Goal: Communication & Community: Connect with others

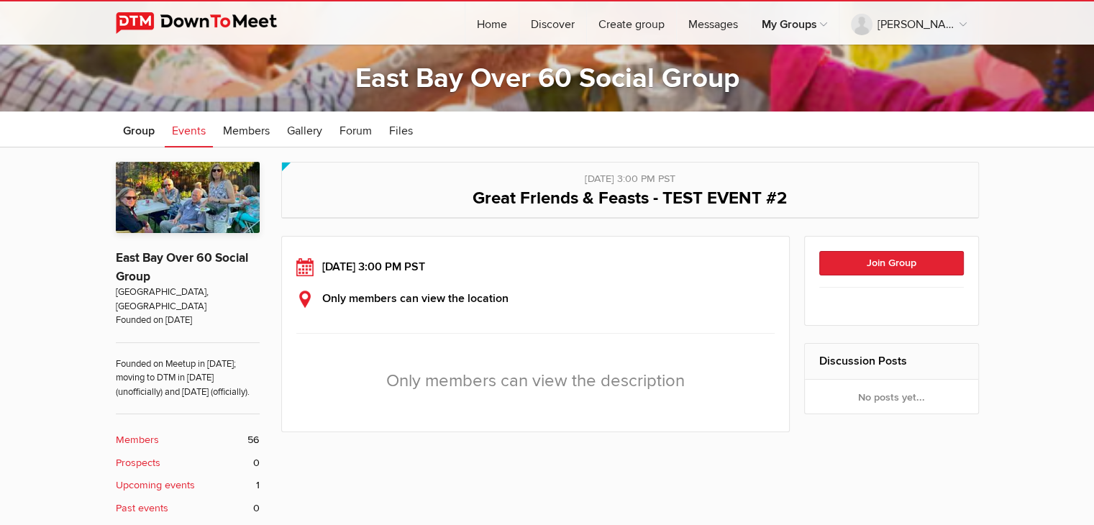
scroll to position [216, 0]
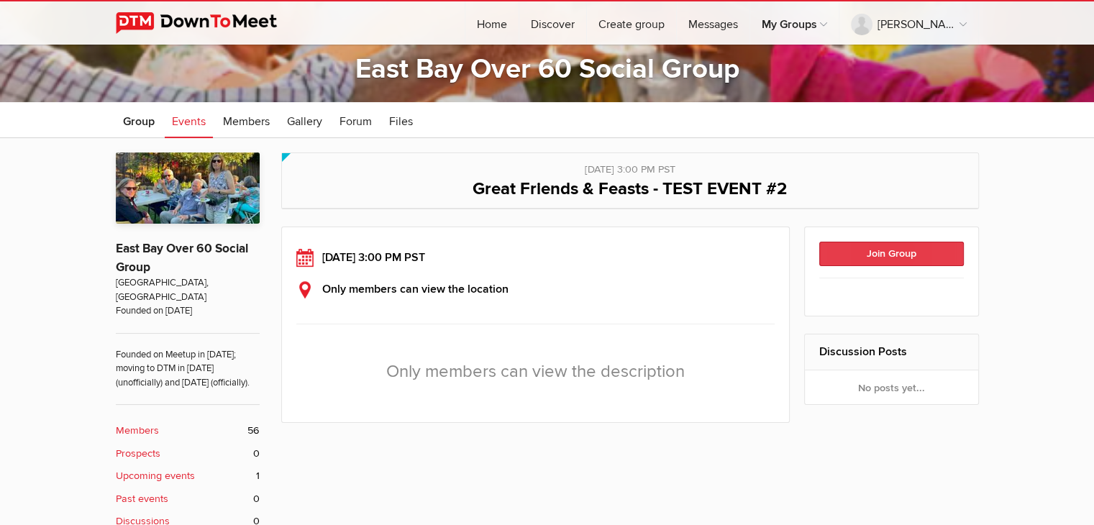
click at [858, 252] on button "Join Group" at bounding box center [891, 254] width 145 height 24
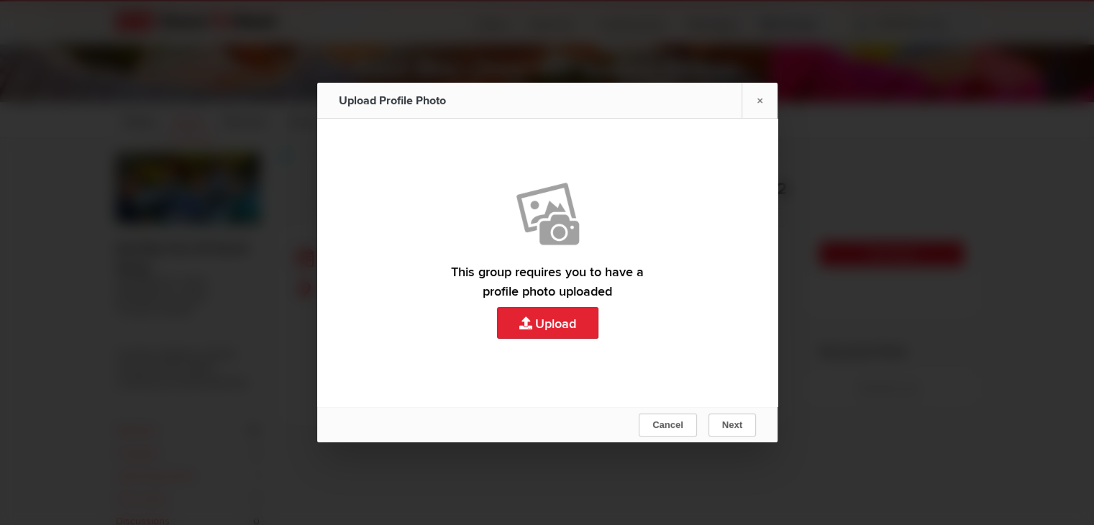
click at [570, 321] on link "Upload" at bounding box center [547, 263] width 460 height 288
type input "C:\fakepath\[DATE]_inPixio.png"
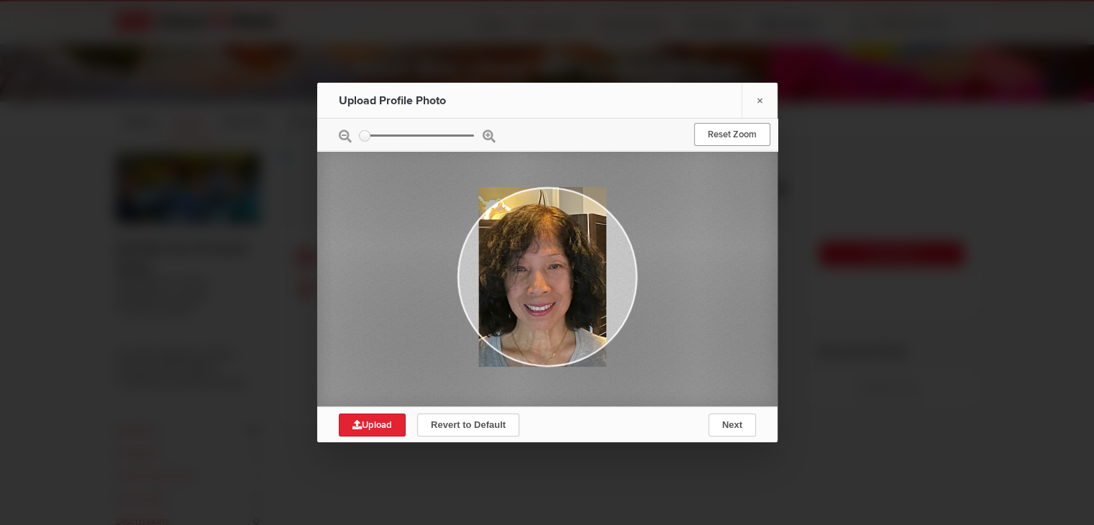
click at [705, 133] on link "Reset Zoom" at bounding box center [732, 134] width 76 height 23
drag, startPoint x: 636, startPoint y: 271, endPoint x: 649, endPoint y: 265, distance: 14.8
click at [664, 270] on div at bounding box center [547, 276] width 460 height 259
click at [486, 136] on div at bounding box center [547, 135] width 460 height 32
click at [464, 133] on div at bounding box center [547, 135] width 460 height 32
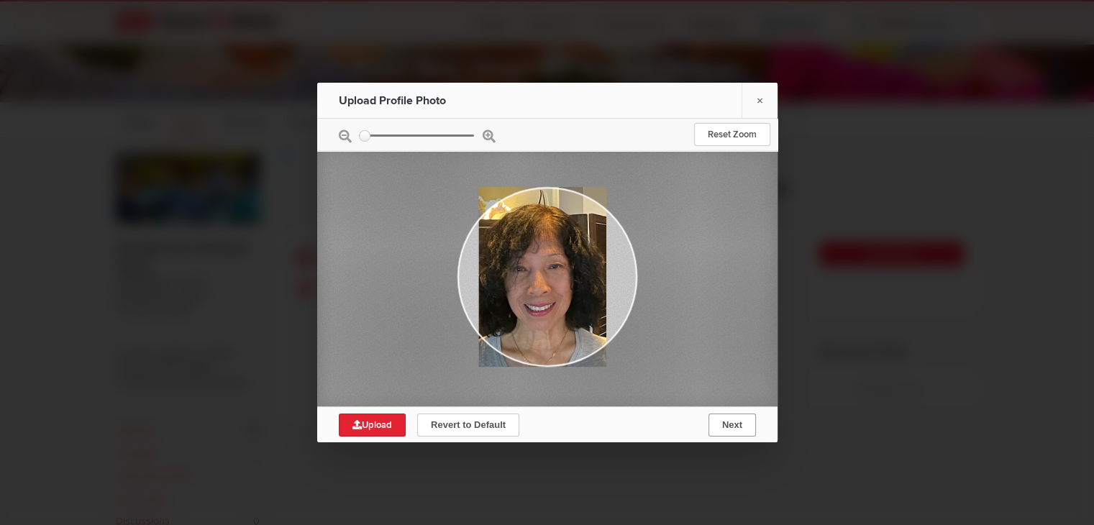
click at [739, 429] on button "Next" at bounding box center [731, 424] width 47 height 23
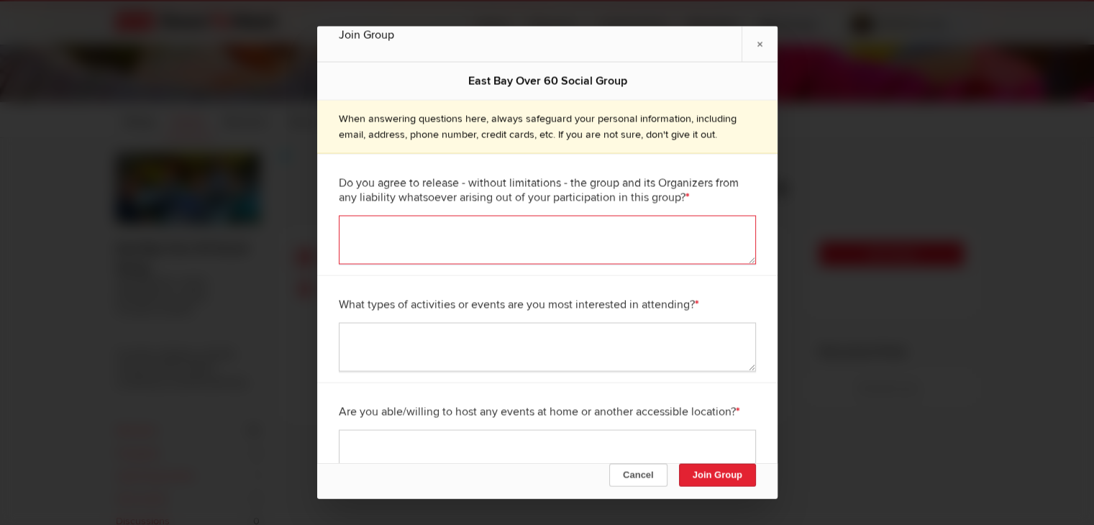
click at [357, 226] on textarea at bounding box center [547, 240] width 417 height 49
type textarea "yes"
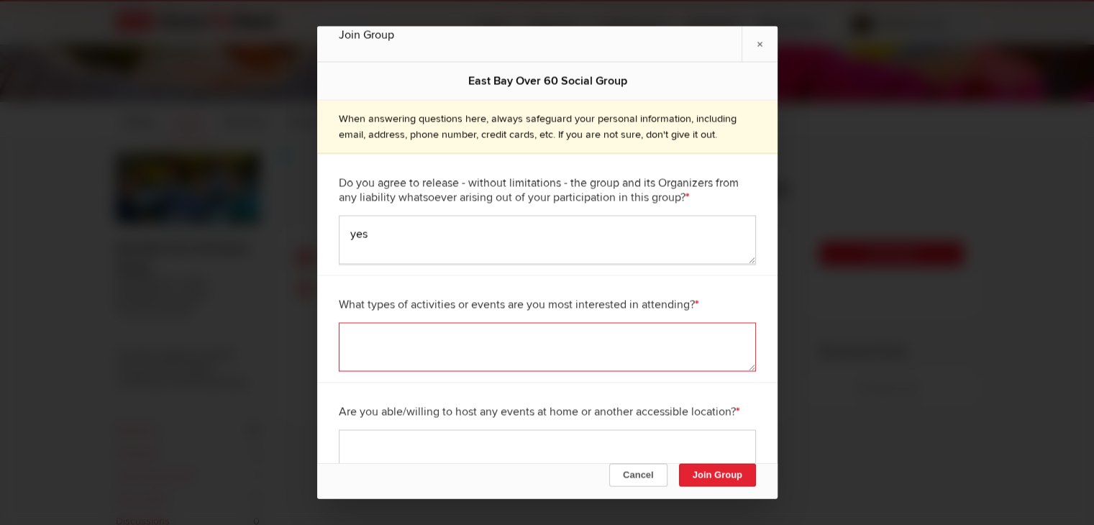
click at [380, 333] on textarea at bounding box center [547, 347] width 417 height 49
type textarea "j"
type textarea "hike, bike, lunch, potluck"
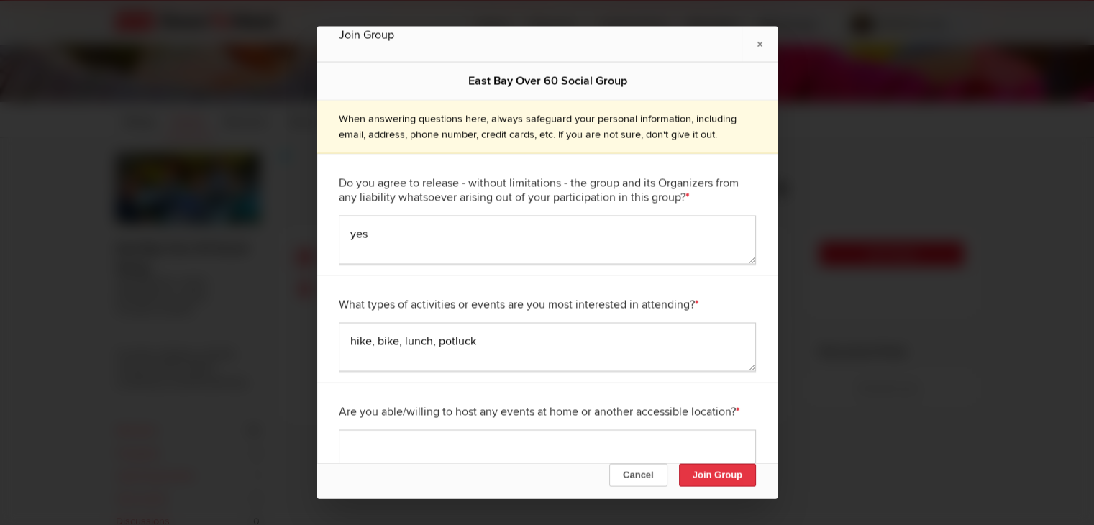
click at [718, 478] on button "Join Group" at bounding box center [716, 475] width 77 height 23
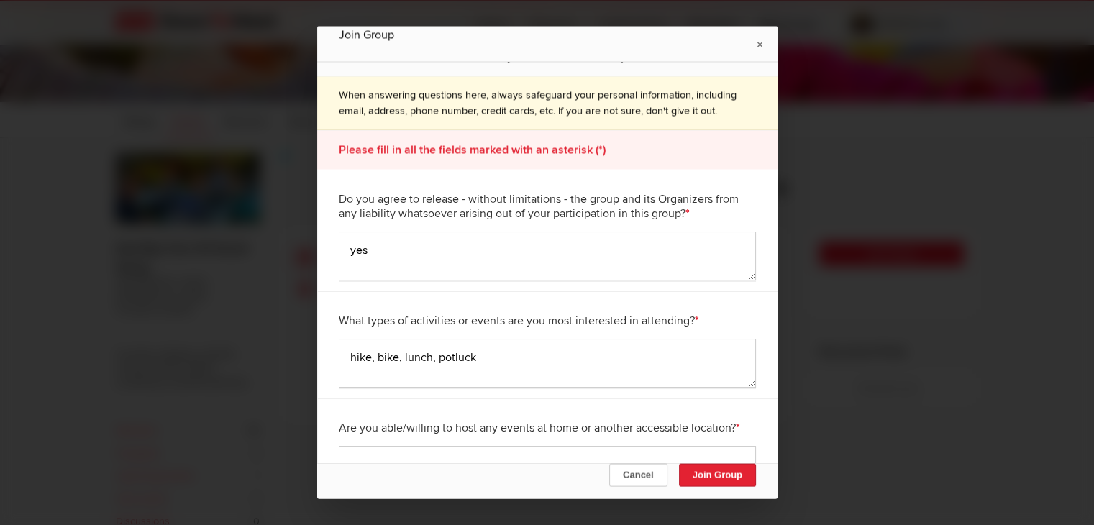
scroll to position [35, 0]
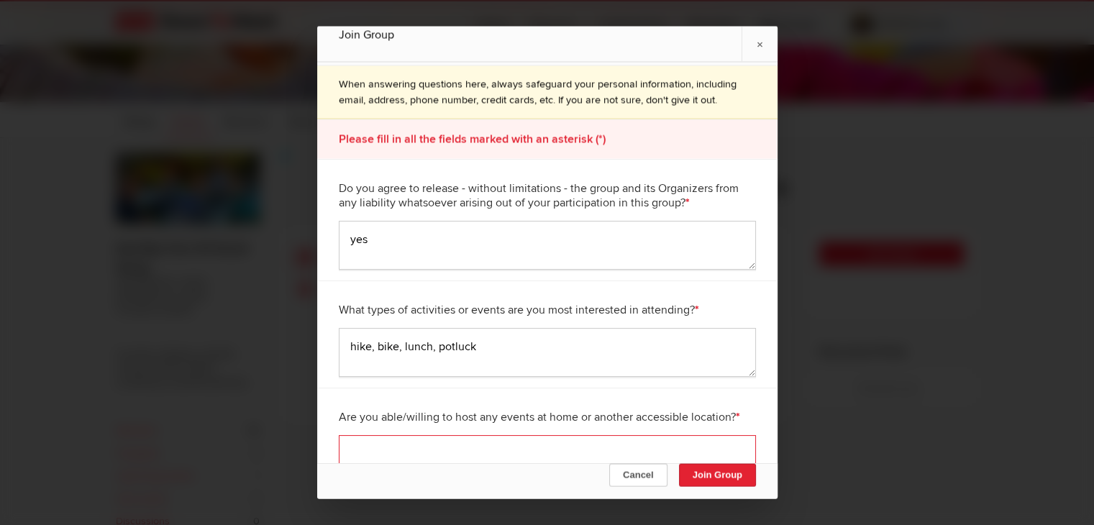
click at [358, 446] on textarea at bounding box center [547, 459] width 417 height 49
type textarea "yes"
click at [730, 476] on button "Join Group" at bounding box center [716, 475] width 77 height 23
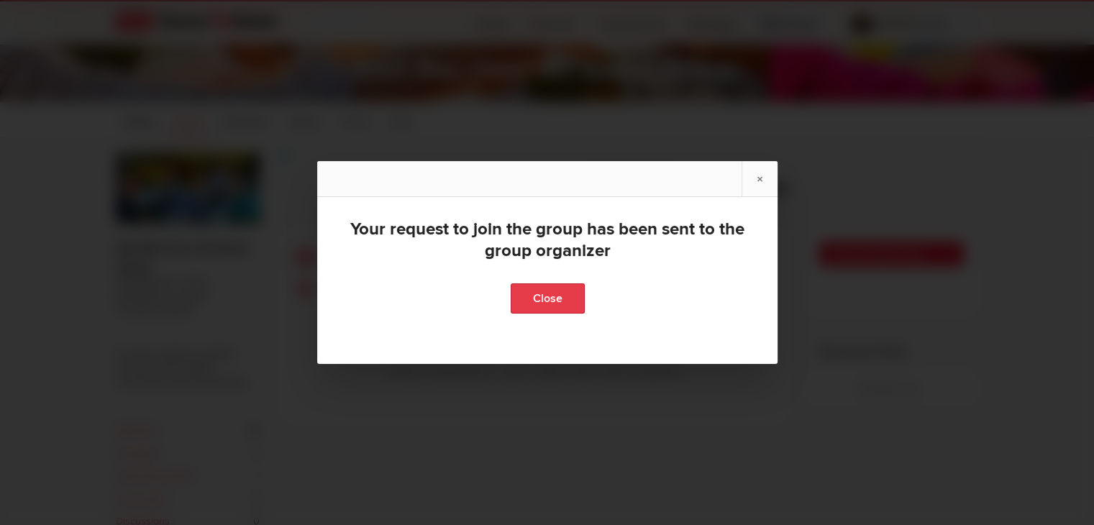
click at [552, 298] on link "Close" at bounding box center [547, 298] width 74 height 30
